Goal: Task Accomplishment & Management: Use online tool/utility

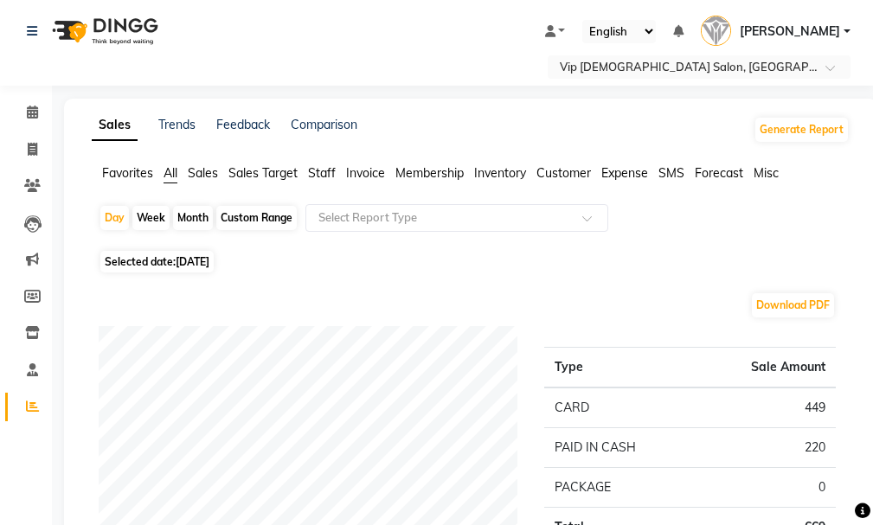
click at [666, 257] on div "Selected date: [DATE]" at bounding box center [474, 262] width 751 height 18
click at [21, 147] on span at bounding box center [32, 150] width 30 height 20
select select "service"
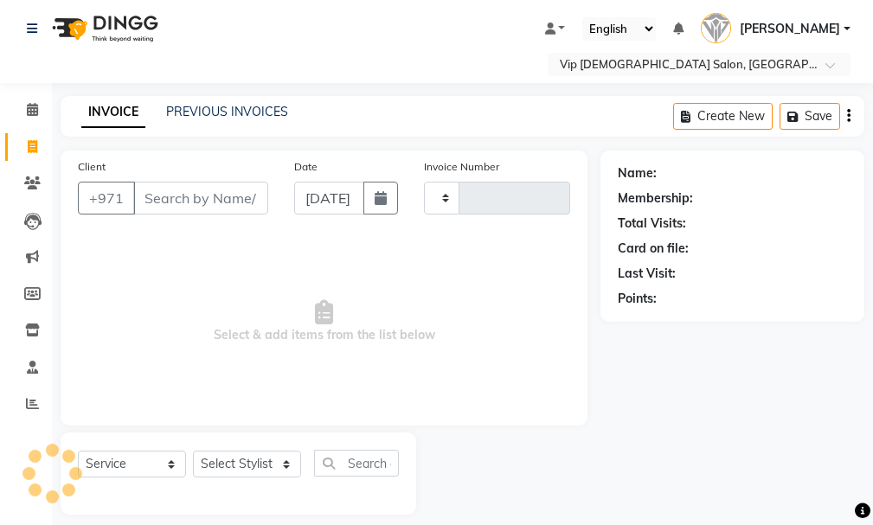
type input "1576"
select select "8415"
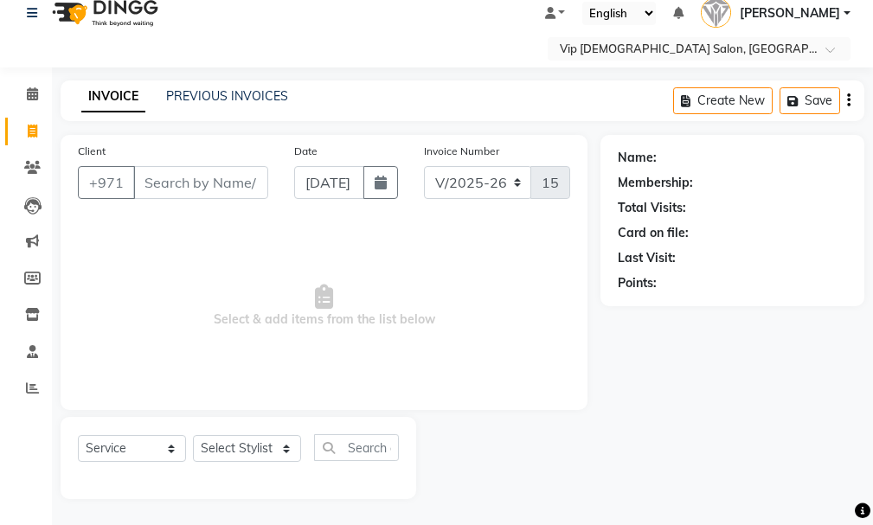
click at [683, 397] on div "Name: Membership: Total Visits: Card on file: Last Visit: Points:" at bounding box center [739, 317] width 277 height 364
click at [144, 473] on div "Select Service Product Membership Package Voucher Prepaid Gift Card Select Styl…" at bounding box center [238, 454] width 321 height 41
click at [48, 382] on ngb-tooltip-window "Reports" at bounding box center [79, 388] width 62 height 29
click at [45, 393] on span at bounding box center [32, 389] width 30 height 20
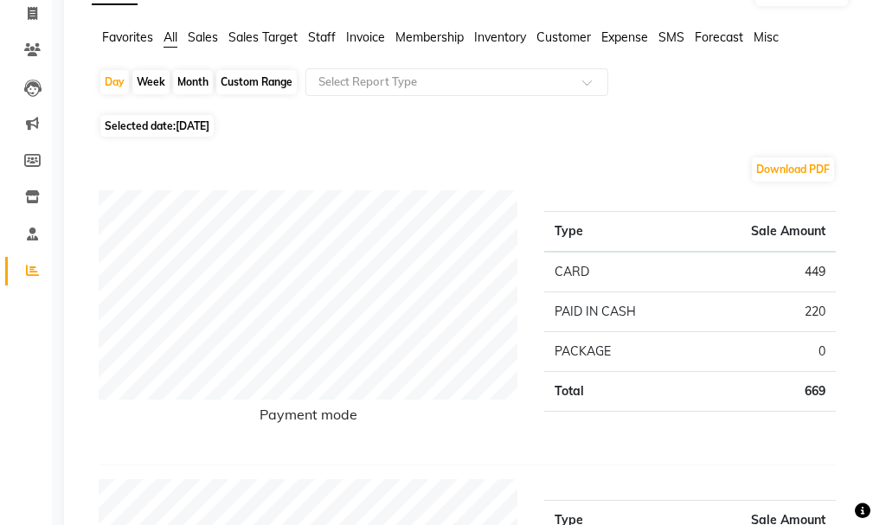
scroll to position [103, 0]
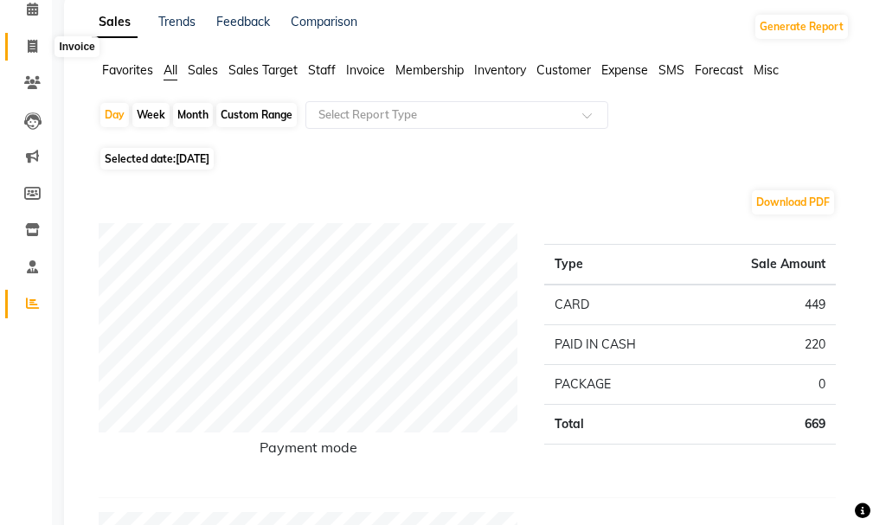
click at [32, 45] on icon at bounding box center [33, 46] width 10 height 13
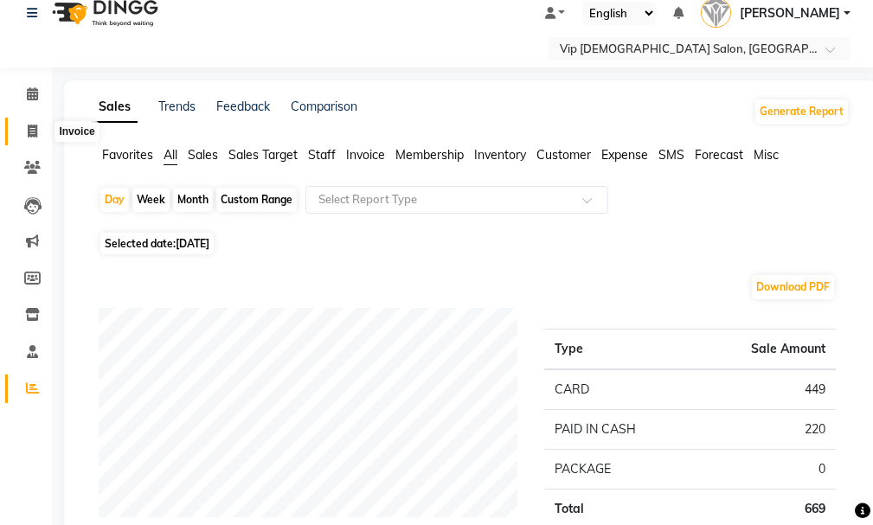
select select "8415"
select select "service"
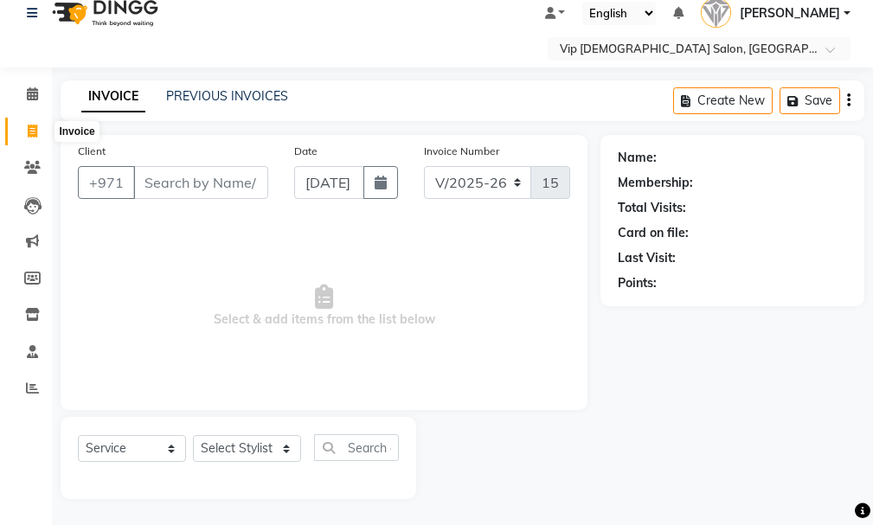
click at [24, 128] on span at bounding box center [32, 132] width 30 height 20
select select "service"
select select "8415"
type input "1576"
click at [160, 190] on input "Client" at bounding box center [200, 182] width 135 height 33
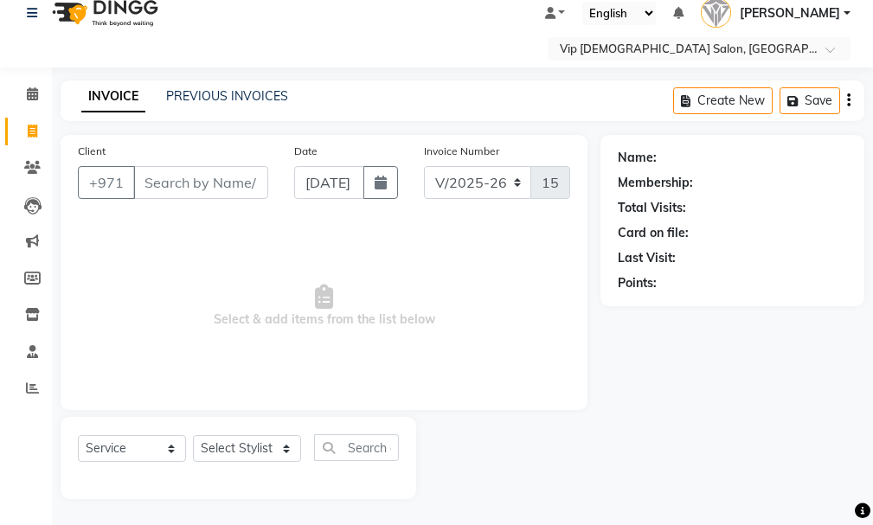
click at [172, 174] on input "Client" at bounding box center [200, 182] width 135 height 33
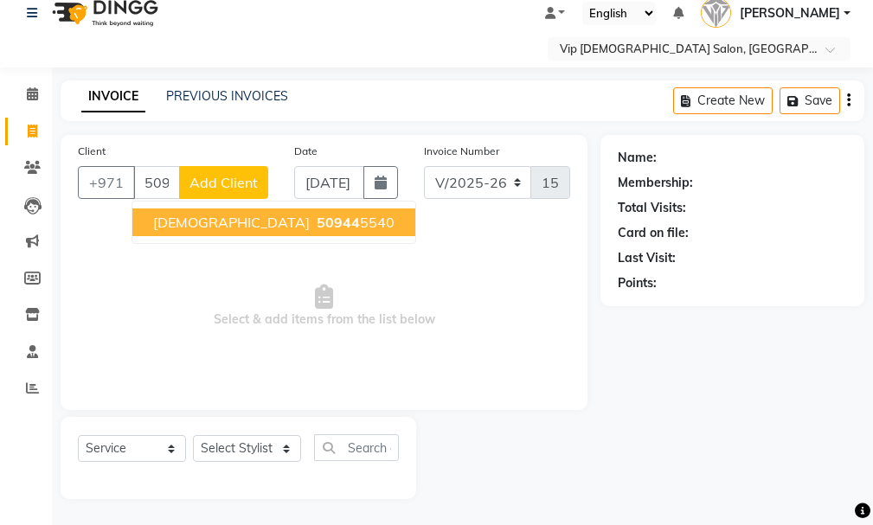
click at [267, 213] on button "Muhammad 50944 5540" at bounding box center [273, 223] width 283 height 28
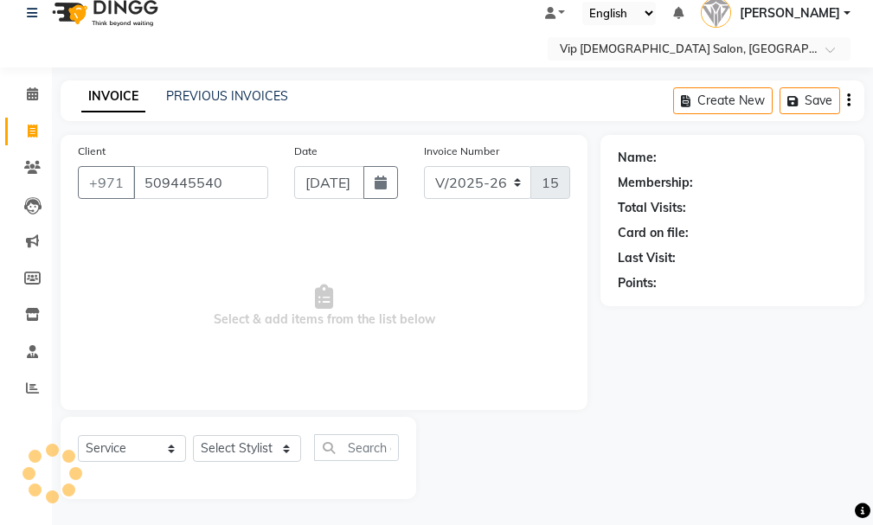
type input "509445540"
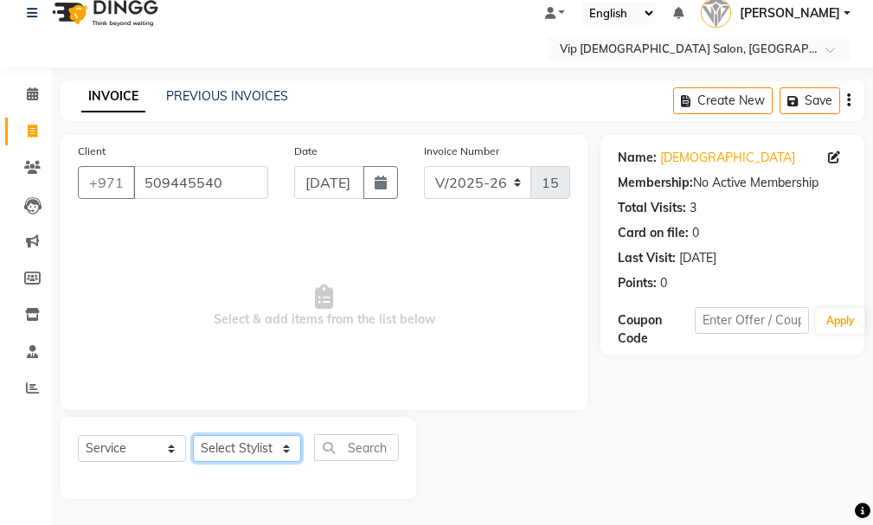
click at [285, 450] on select "Select Stylist Ali [PERSON_NAME] [PERSON_NAME] [PERSON_NAME] Lakhbizi Jairah [P…" at bounding box center [247, 448] width 108 height 27
select select "81344"
click at [193, 435] on select "Select Stylist Ali [PERSON_NAME] [PERSON_NAME] [PERSON_NAME] Lakhbizi Jairah [P…" at bounding box center [247, 448] width 108 height 27
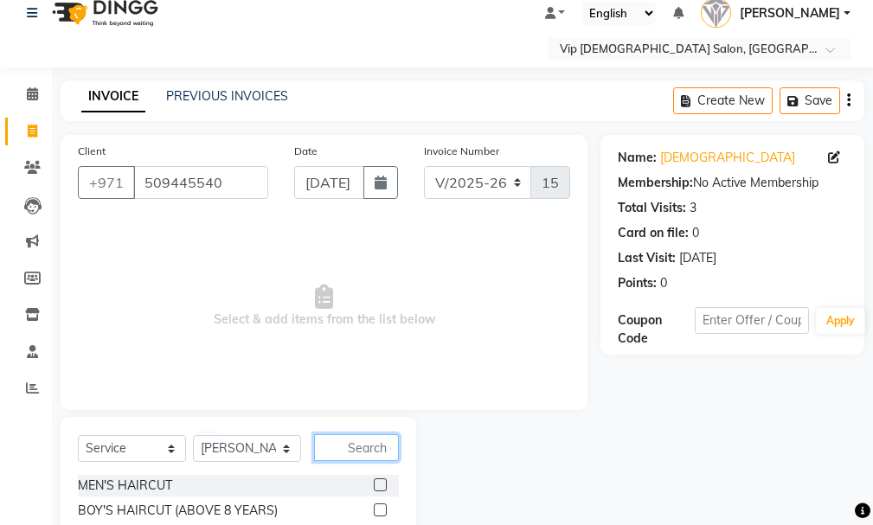
click at [357, 451] on input "text" at bounding box center [356, 447] width 85 height 27
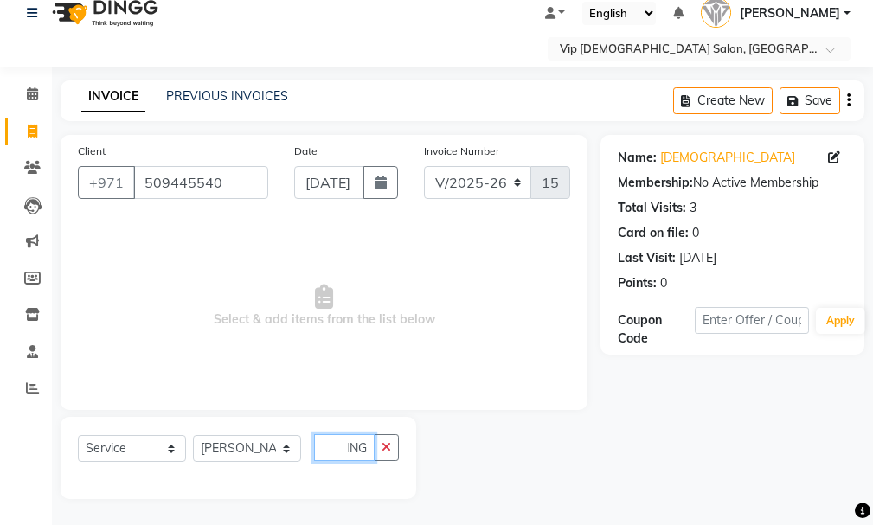
scroll to position [0, 33]
type input "CRATING"
click at [14, 480] on div "Calendar Invoice Clients Leads Marketing Members Inventory Staff Reports Comple…" at bounding box center [117, 277] width 234 height 445
click at [13, 479] on div "Calendar Invoice Clients Leads Marketing Members Inventory Staff Reports Comple…" at bounding box center [117, 277] width 234 height 445
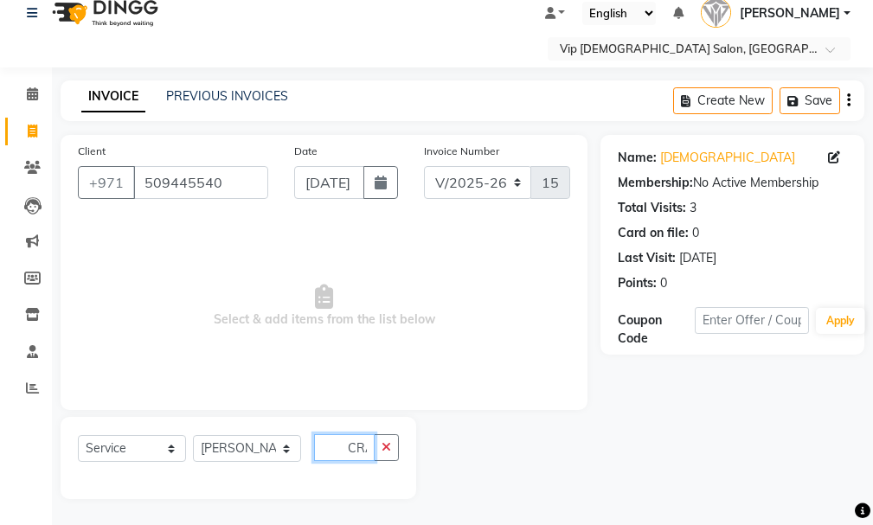
click at [360, 440] on input "CRATING" at bounding box center [344, 447] width 61 height 27
click at [386, 444] on icon "button" at bounding box center [387, 447] width 10 height 12
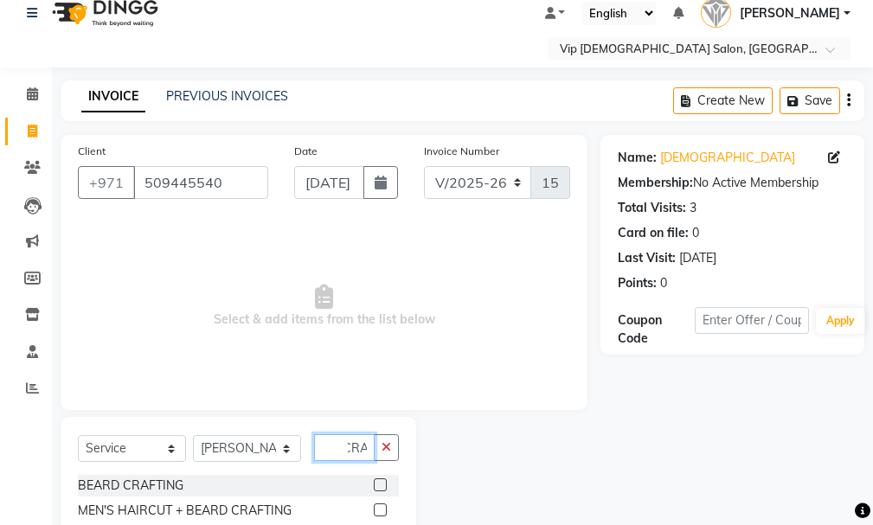
scroll to position [0, 12]
type input "CRAF"
click at [389, 499] on div "[PERSON_NAME] CRAFTING MEN'S HAIRCUT + [PERSON_NAME] CRAFTING" at bounding box center [238, 500] width 321 height 50
click at [384, 512] on div "Select Service Product Membership Package Voucher Prepaid Gift Card Select Styl…" at bounding box center [239, 483] width 356 height 132
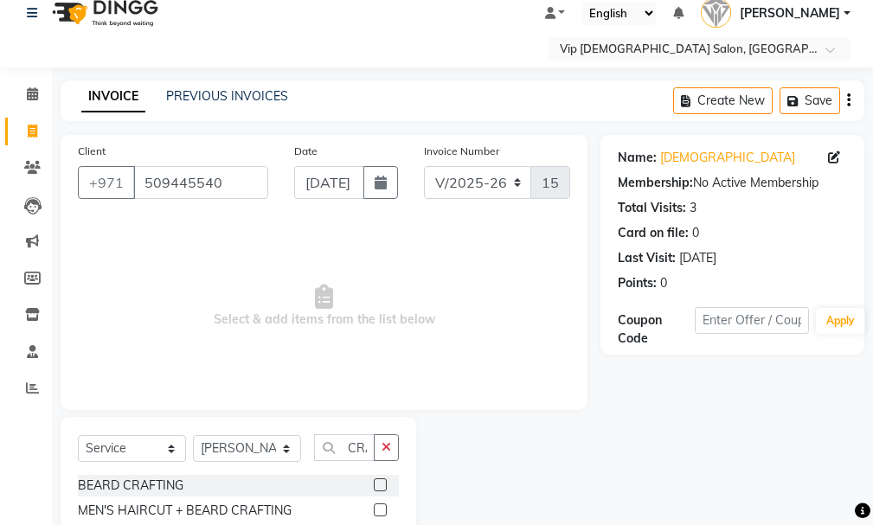
scroll to position [46, 0]
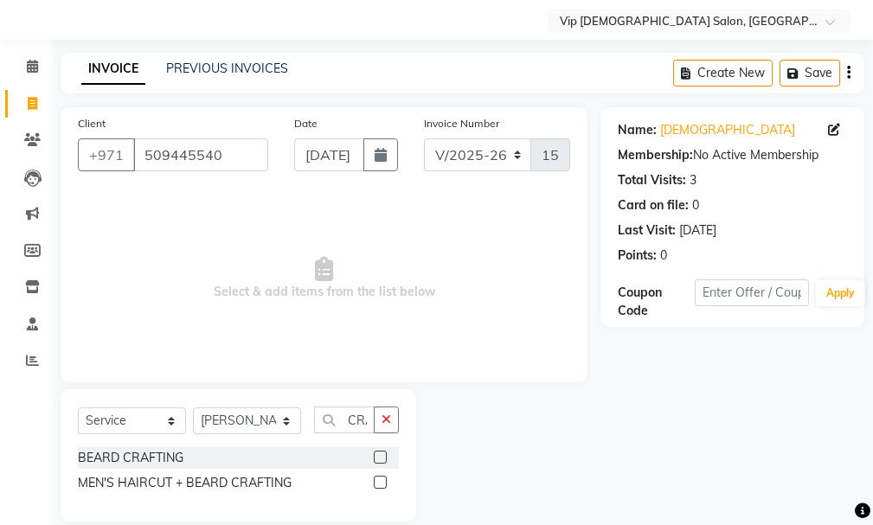
click at [376, 480] on label at bounding box center [380, 482] width 13 height 13
click at [376, 480] on input "checkbox" at bounding box center [379, 483] width 11 height 11
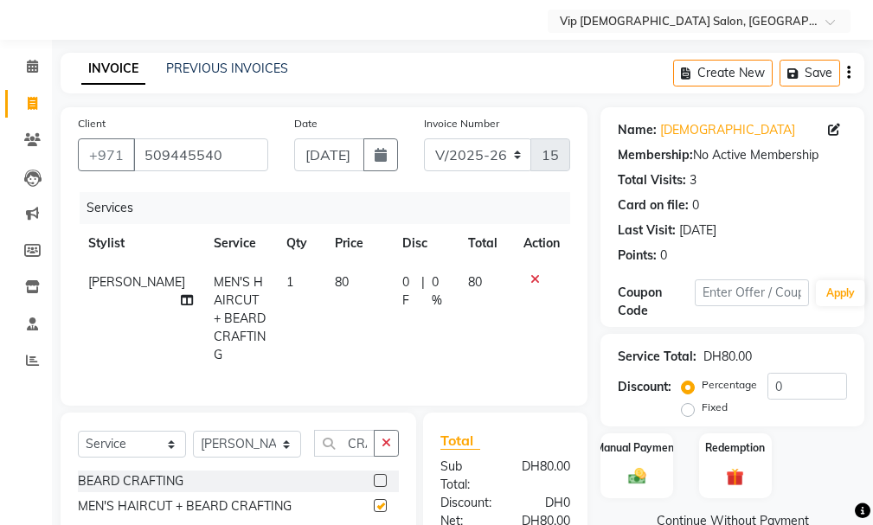
checkbox input "false"
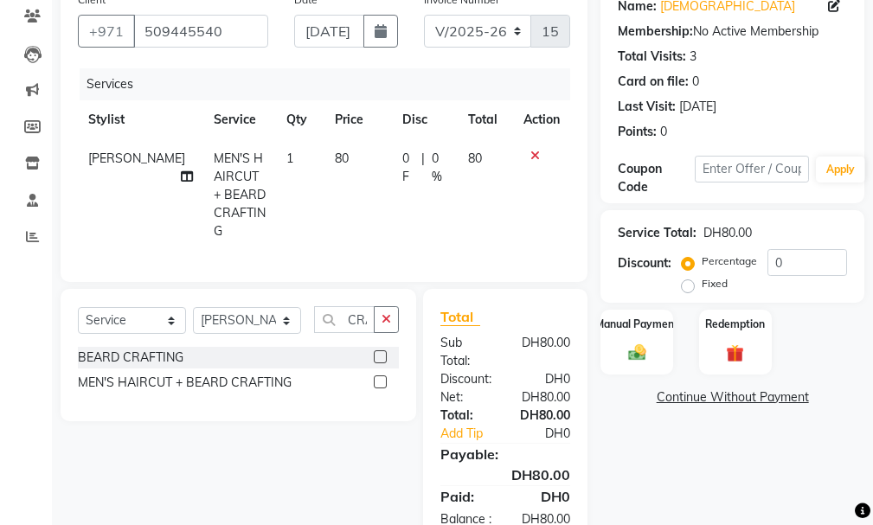
scroll to position [229, 0]
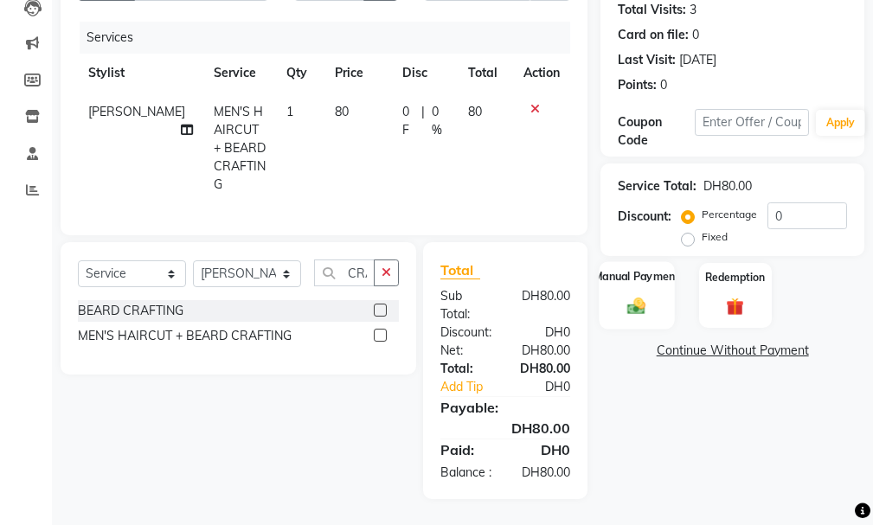
click at [640, 299] on img at bounding box center [636, 306] width 29 height 21
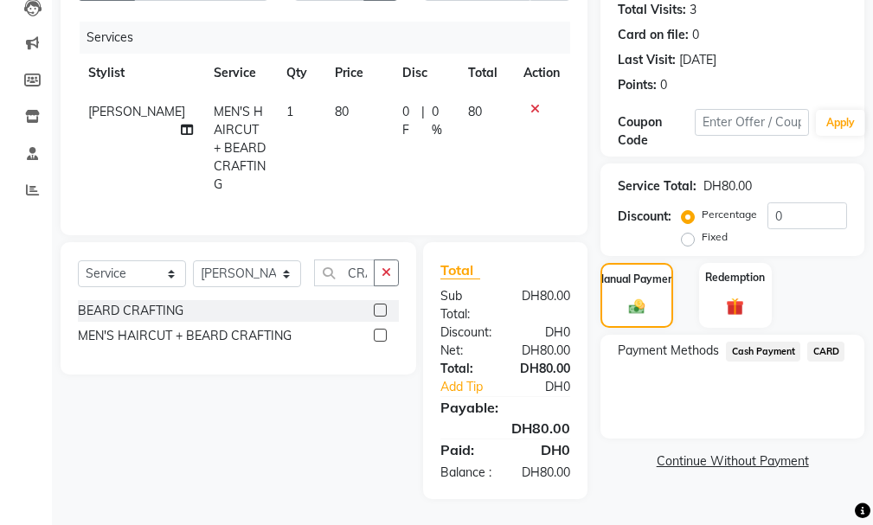
click at [835, 346] on span "CARD" at bounding box center [825, 352] width 37 height 20
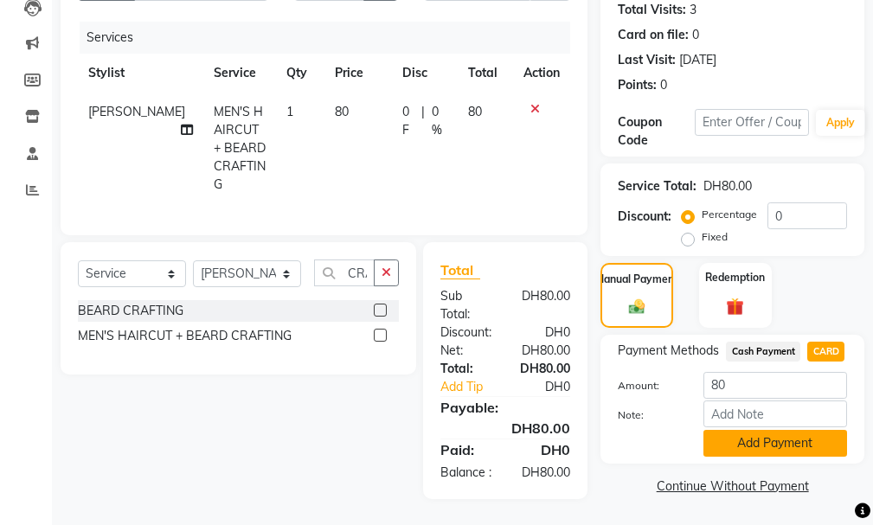
click at [817, 441] on button "Add Payment" at bounding box center [776, 443] width 144 height 27
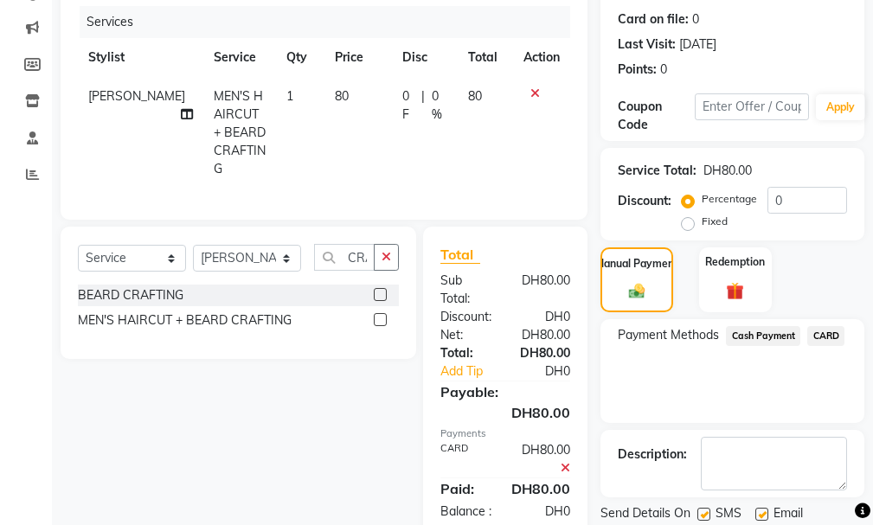
scroll to position [289, 0]
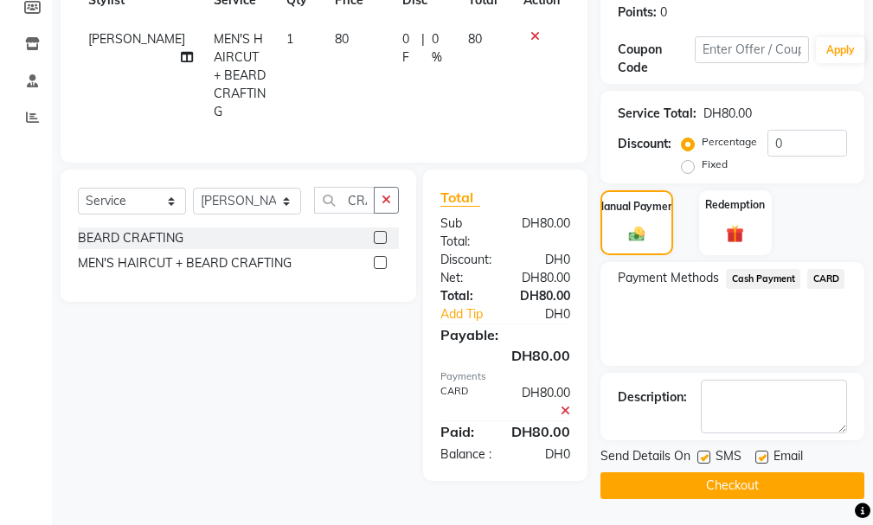
click at [799, 481] on button "Checkout" at bounding box center [733, 486] width 264 height 27
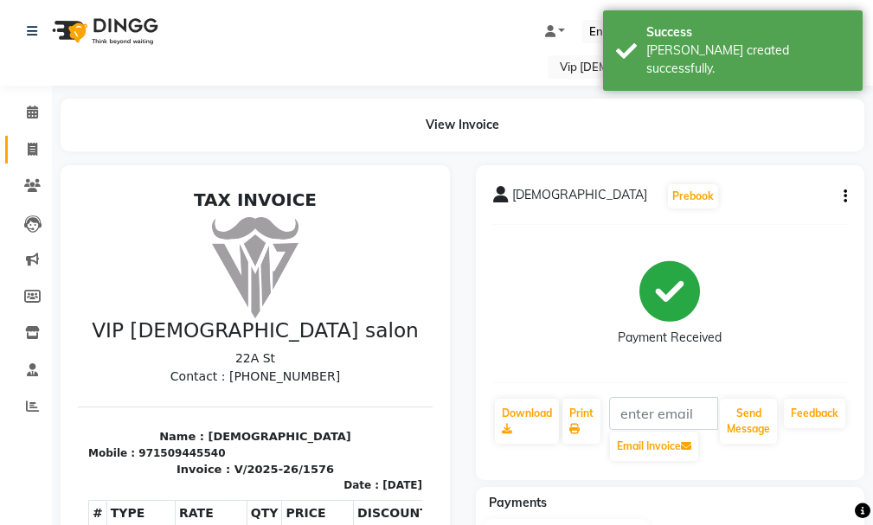
drag, startPoint x: 44, startPoint y: 164, endPoint x: 41, endPoint y: 154, distance: 10.1
click at [41, 154] on li "Invoice" at bounding box center [26, 150] width 52 height 37
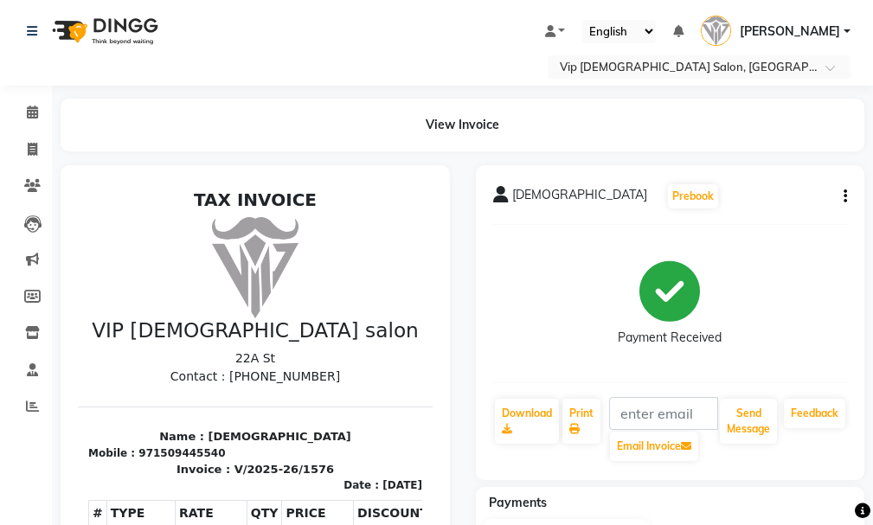
click at [787, 249] on div "Payment Received" at bounding box center [670, 304] width 355 height 130
drag, startPoint x: 19, startPoint y: 159, endPoint x: 43, endPoint y: 155, distance: 24.6
click at [19, 158] on link "Invoice" at bounding box center [26, 150] width 42 height 29
select select "service"
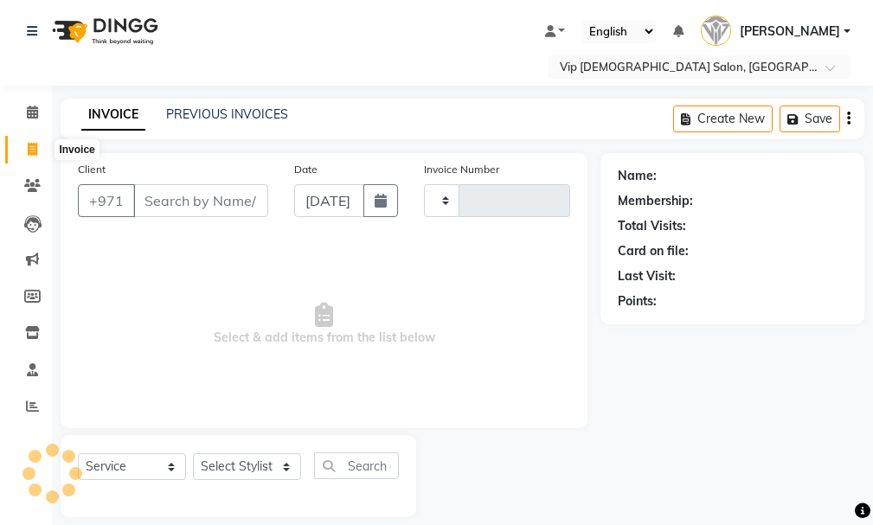
scroll to position [18, 0]
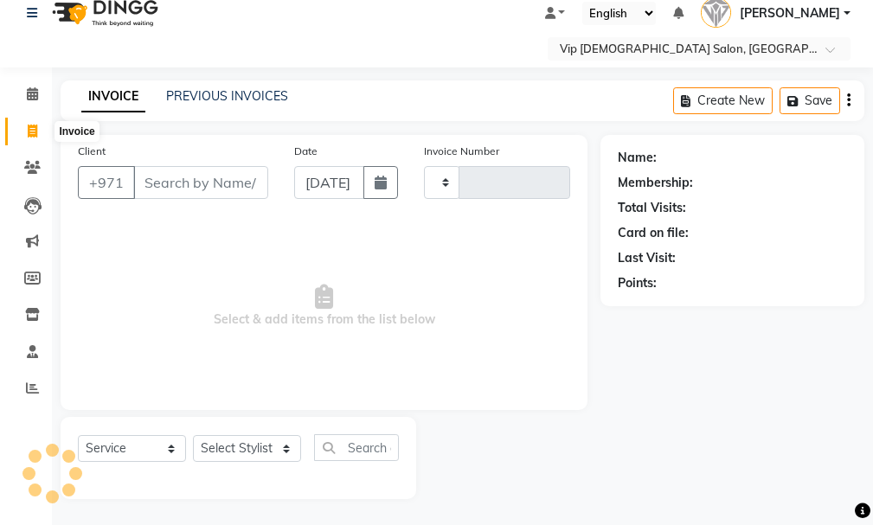
click at [43, 155] on ul "Calendar Invoice Clients Leads Marketing Members Inventory Staff Reports Comple…" at bounding box center [26, 246] width 52 height 340
type input "1577"
select select "8415"
click at [42, 106] on link "Calendar" at bounding box center [26, 94] width 42 height 29
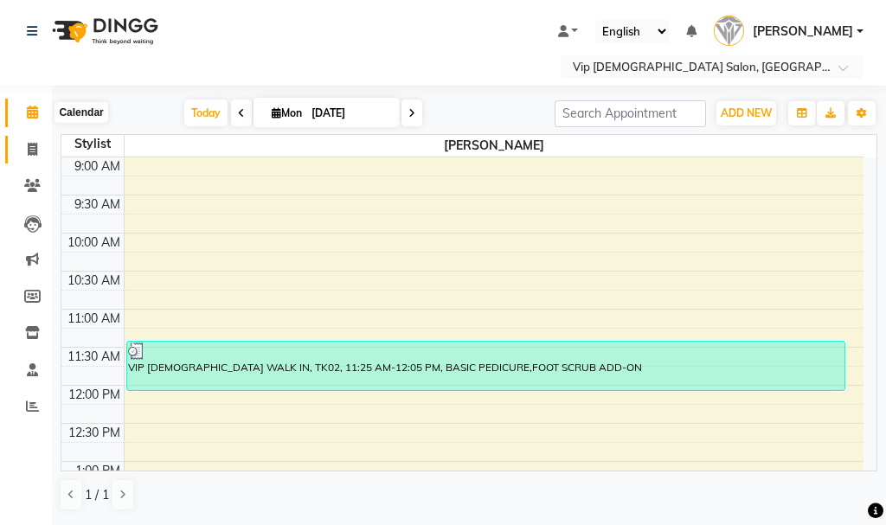
click at [35, 150] on icon at bounding box center [33, 149] width 10 height 13
select select "service"
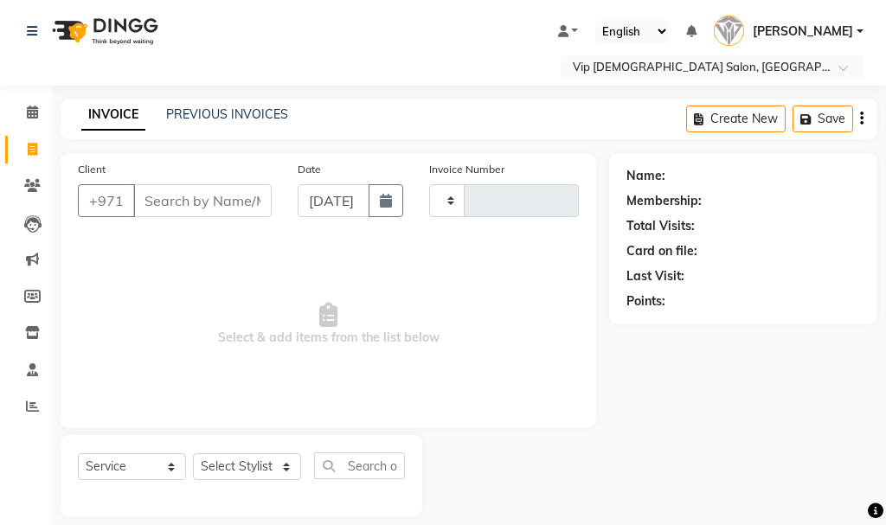
type input "1577"
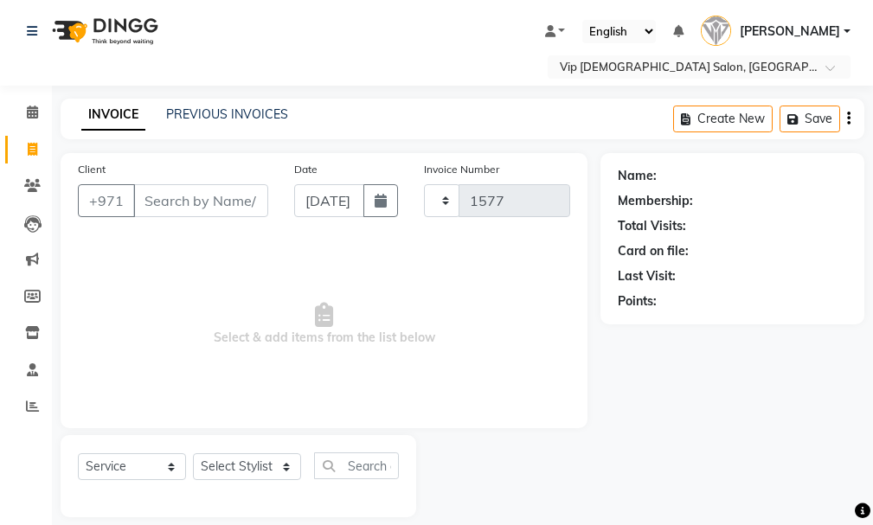
select select "8415"
